Goal: Check status: Check status

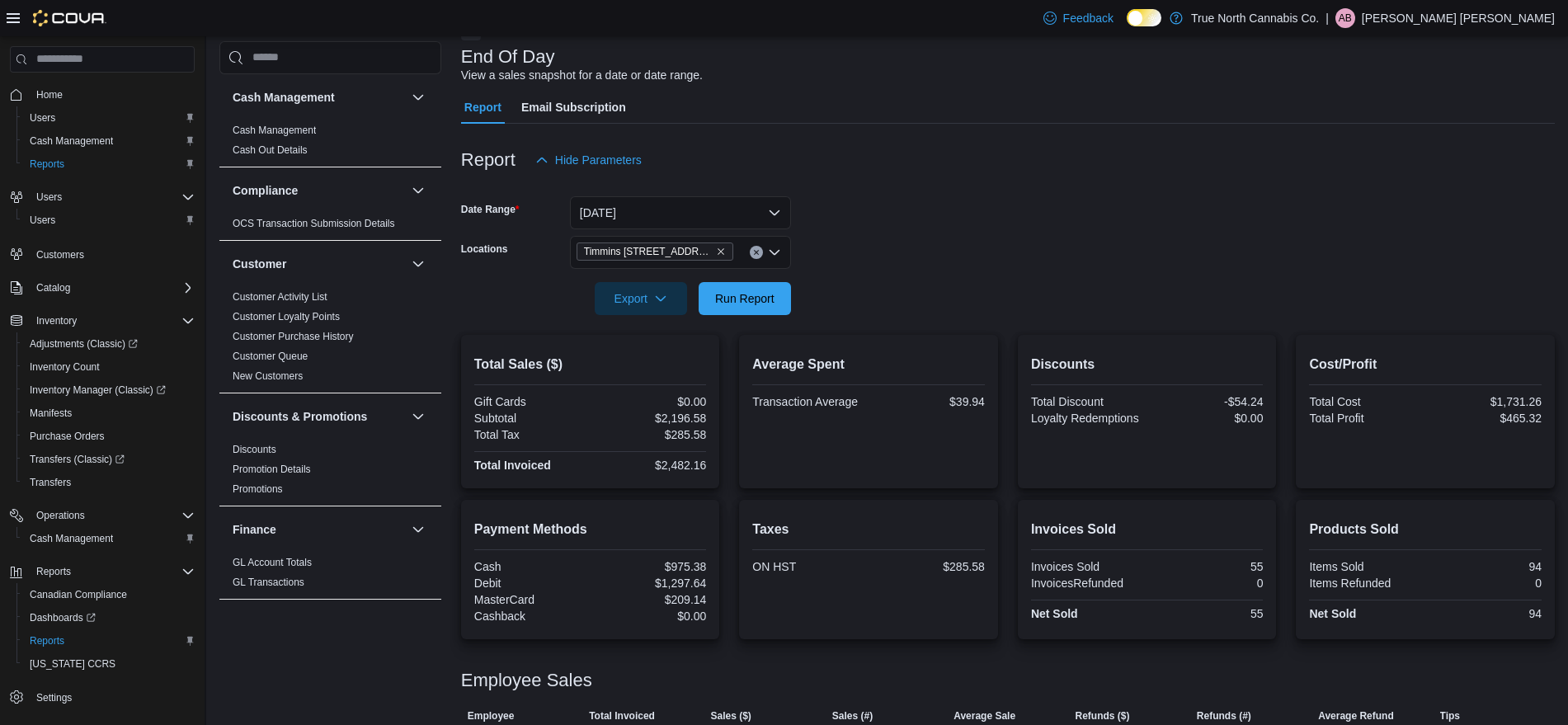
scroll to position [181, 0]
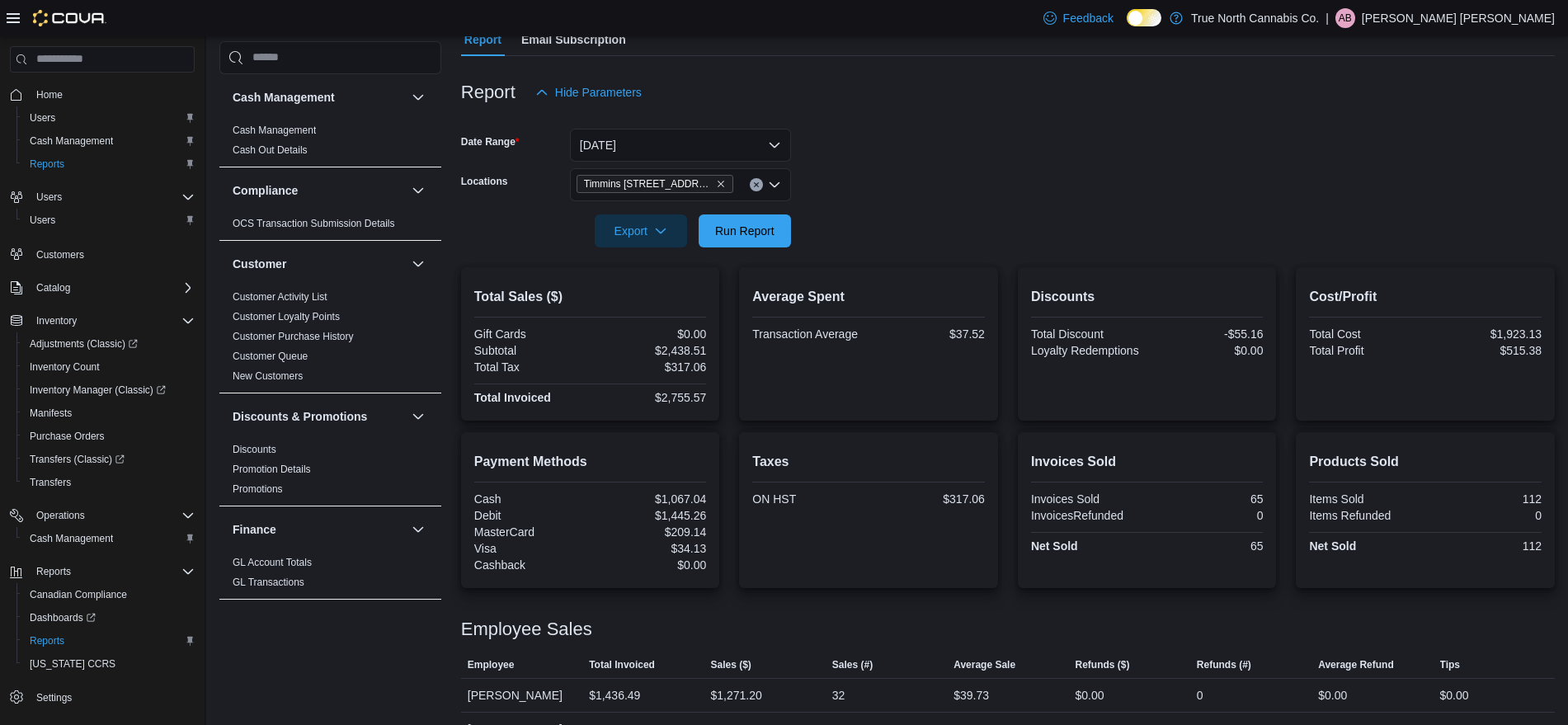
scroll to position [198, 0]
